Goal: Task Accomplishment & Management: Manage account settings

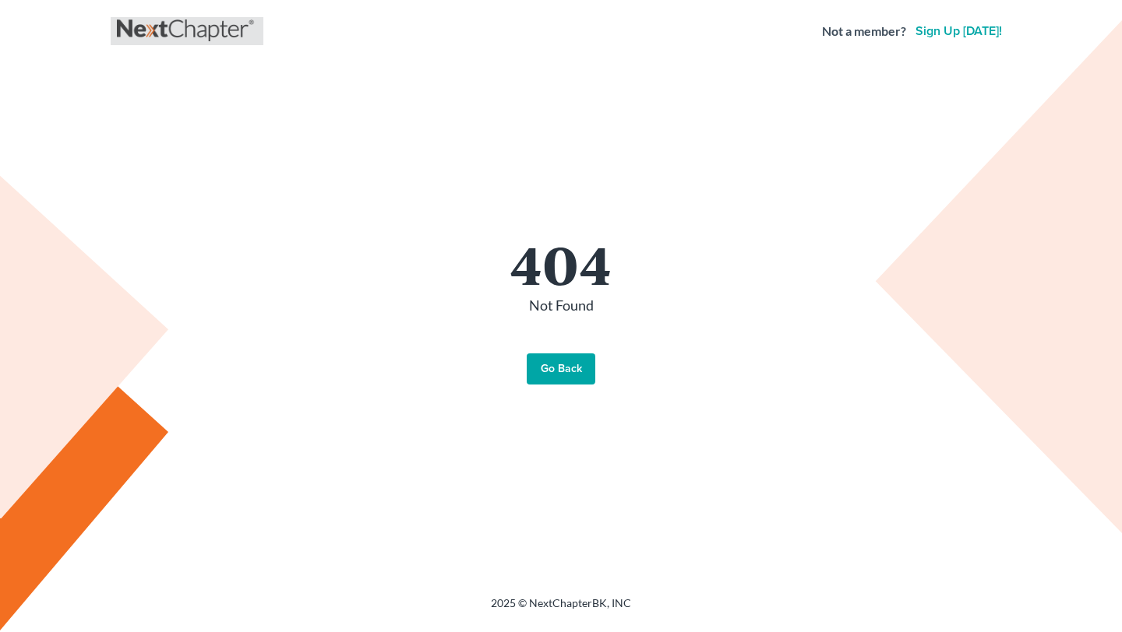
click at [169, 30] on link at bounding box center [187, 31] width 140 height 28
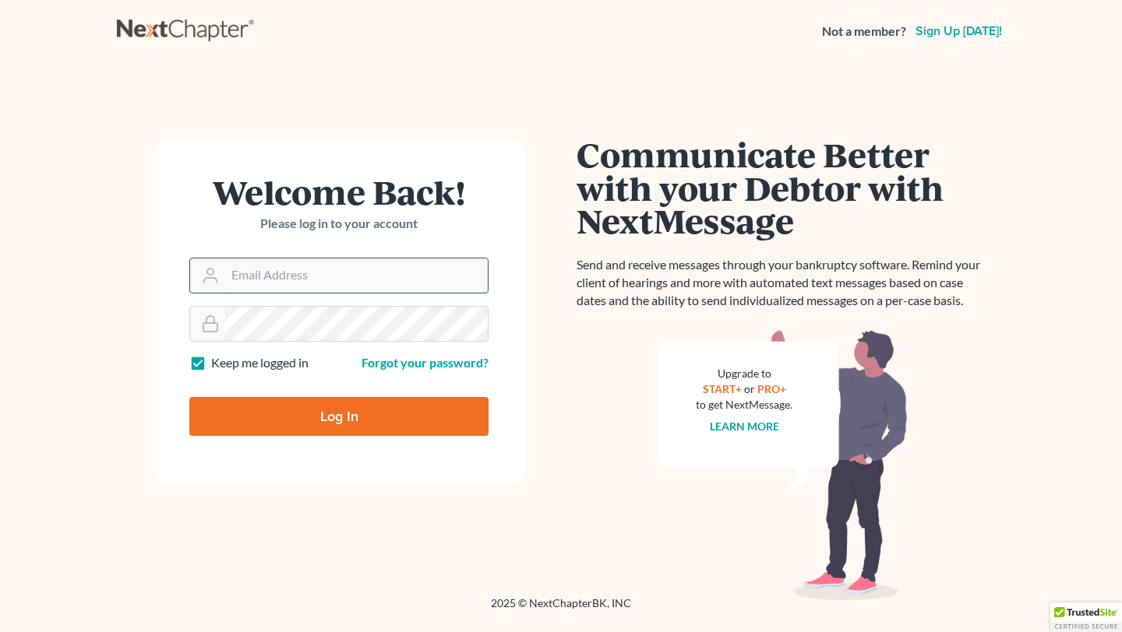
click at [384, 283] on input "Email Address" at bounding box center [356, 276] width 262 height 34
type input "jmoore@moorelawllc.com"
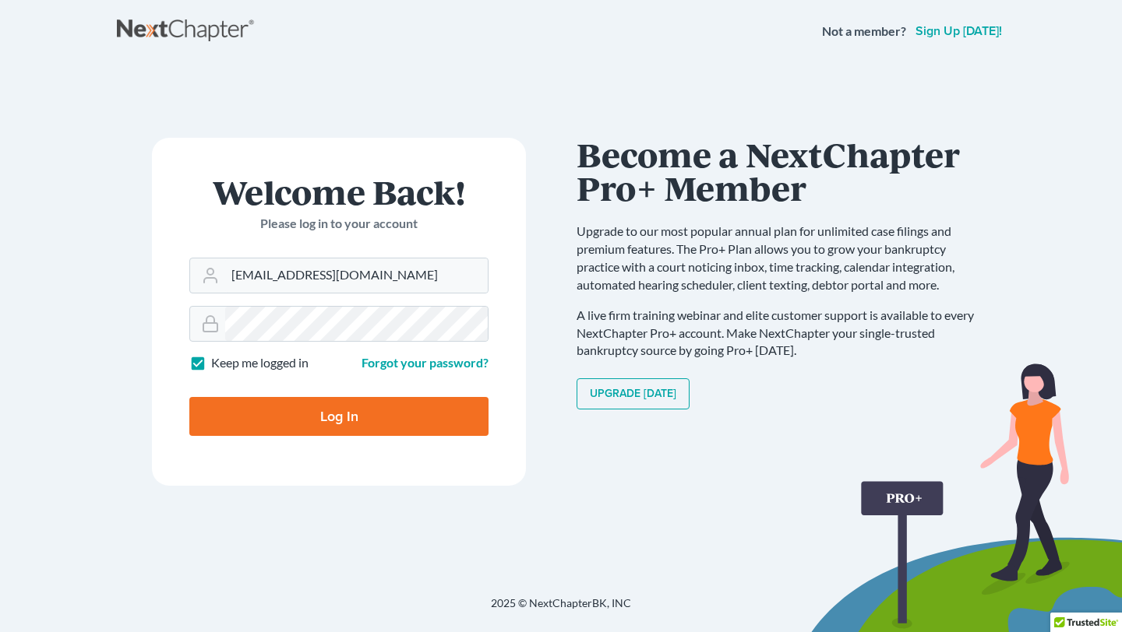
click at [434, 427] on input "Log In" at bounding box center [338, 416] width 299 height 39
type input "Thinking..."
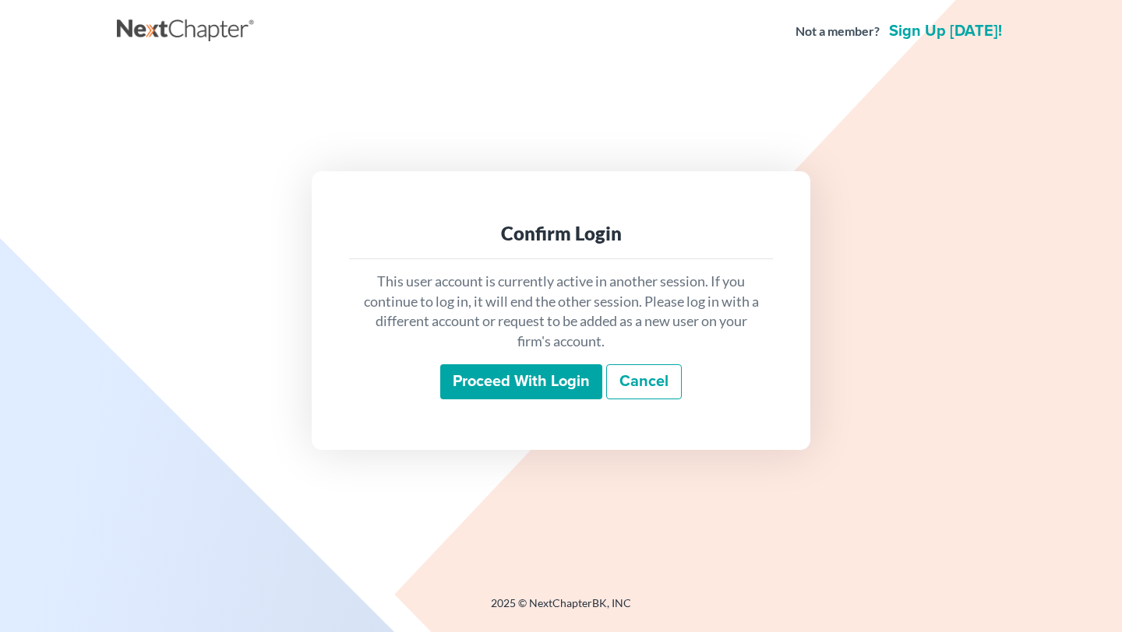
click at [523, 380] on input "Proceed with login" at bounding box center [521, 383] width 162 height 36
